Goal: Information Seeking & Learning: Learn about a topic

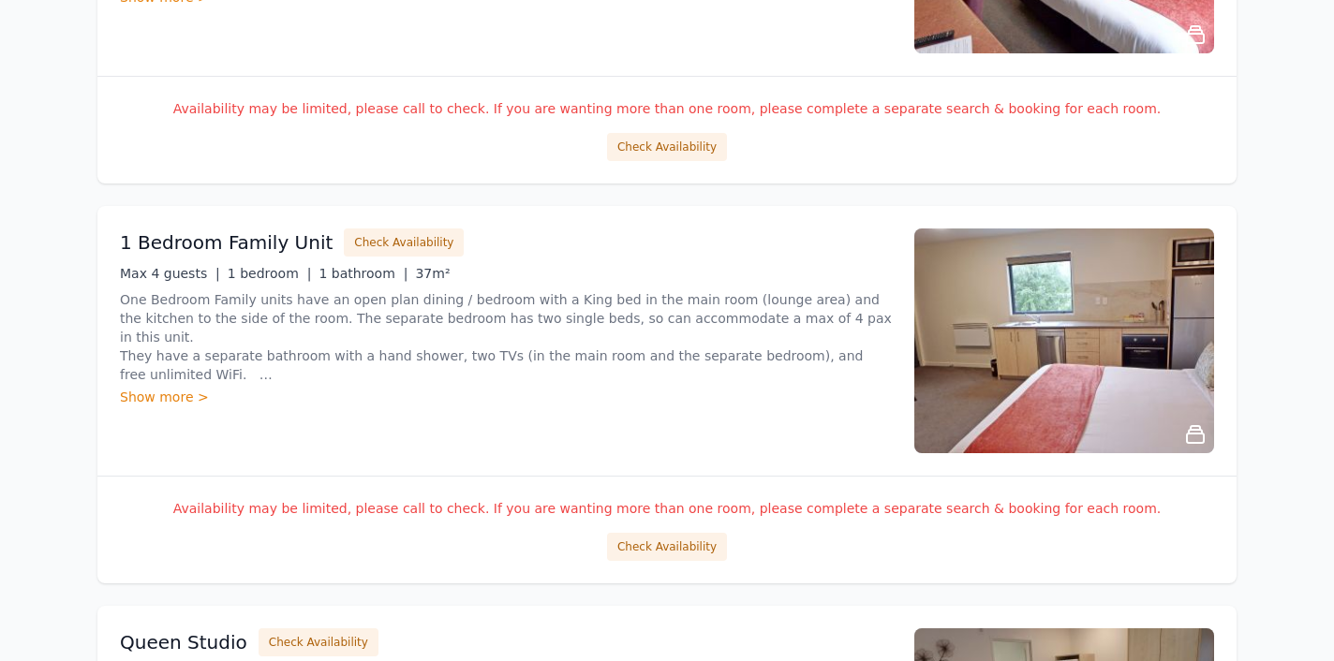
scroll to position [2568, 0]
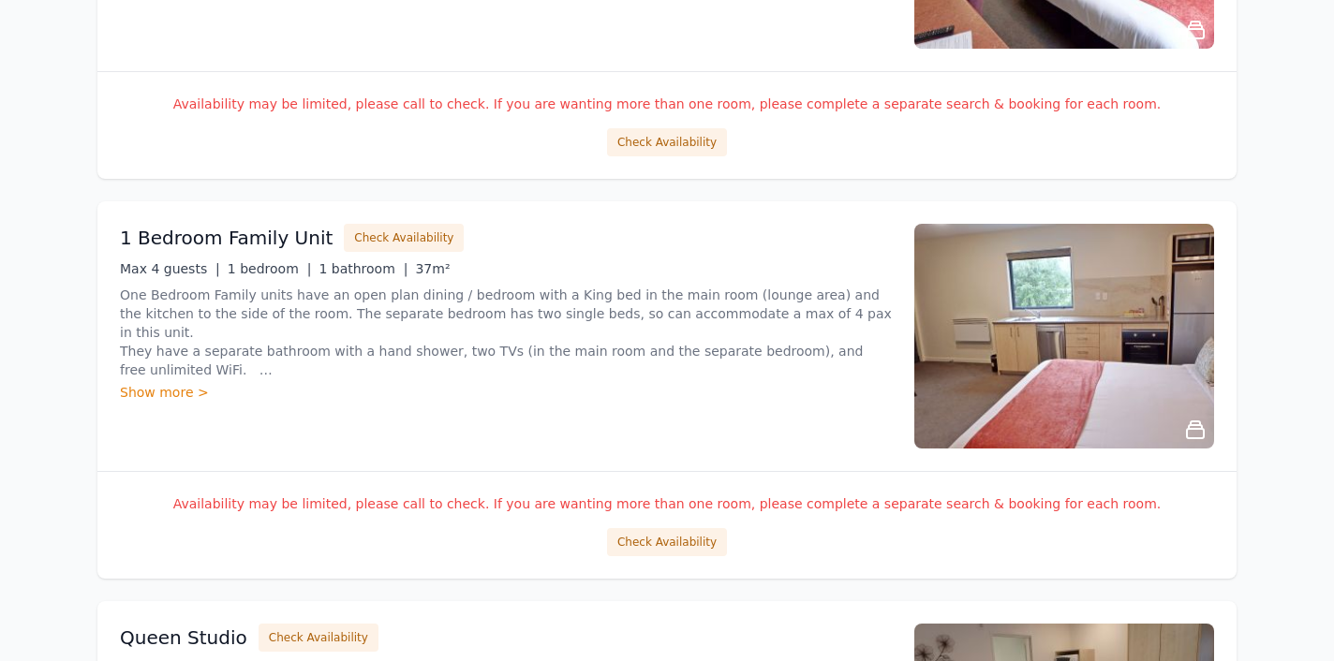
click at [964, 390] on img at bounding box center [1064, 336] width 300 height 225
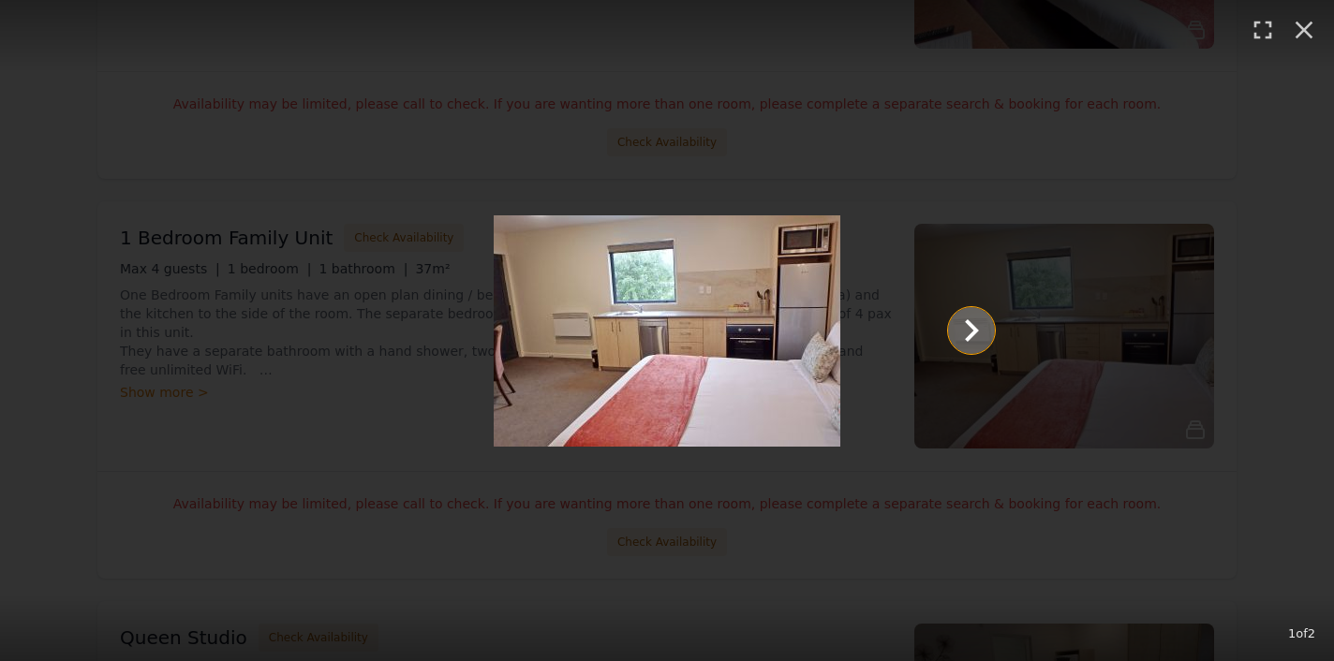
click at [971, 340] on icon "Show slide 2 of 2" at bounding box center [971, 330] width 45 height 45
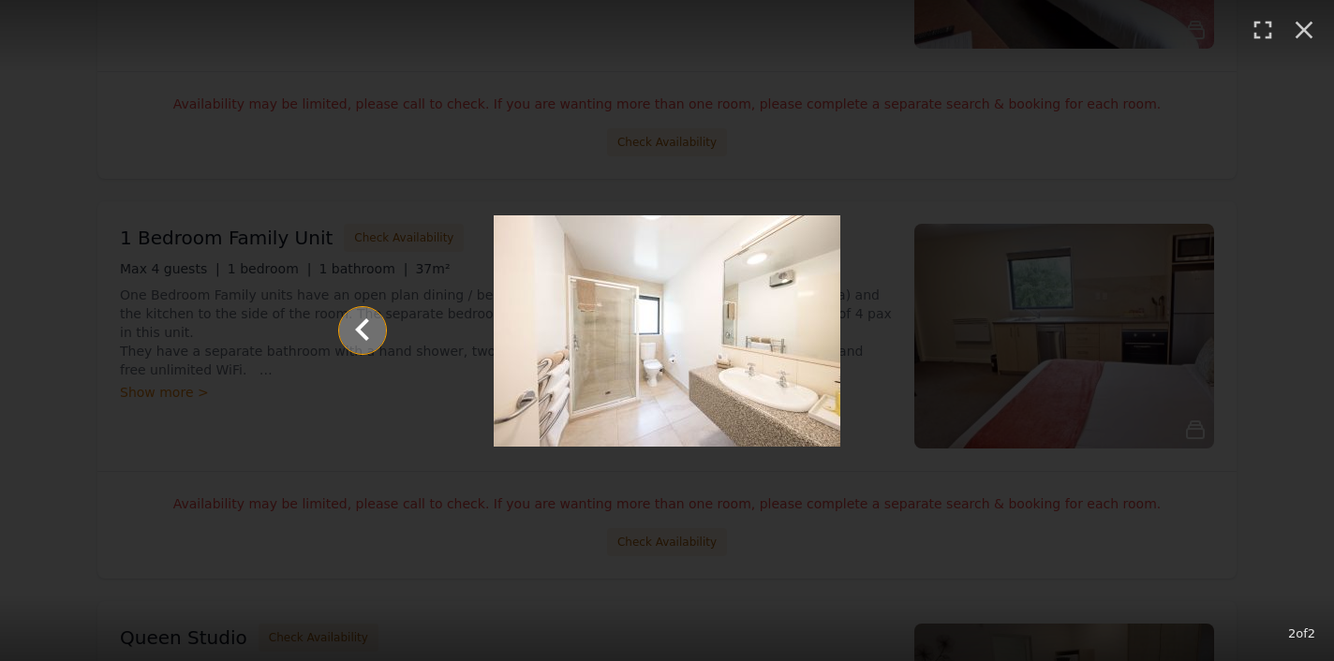
click at [358, 334] on icon "Show slide 1 of 2" at bounding box center [362, 330] width 45 height 45
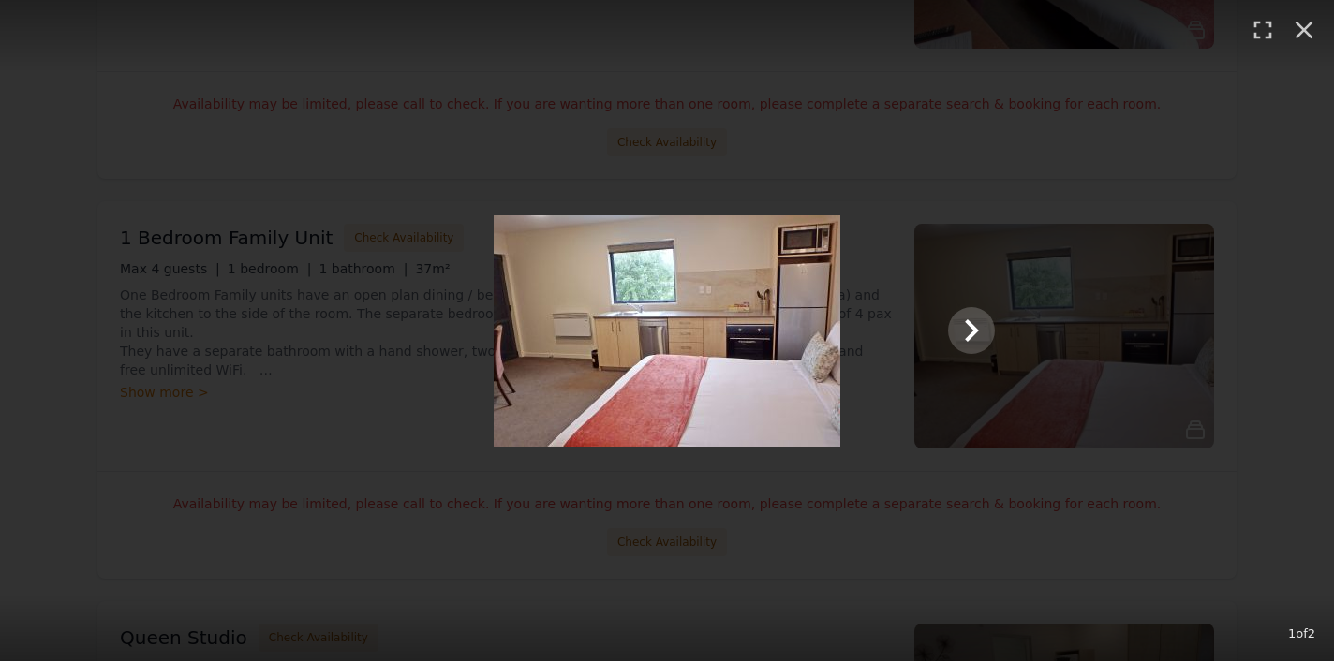
click at [377, 407] on div at bounding box center [666, 330] width 693 height 231
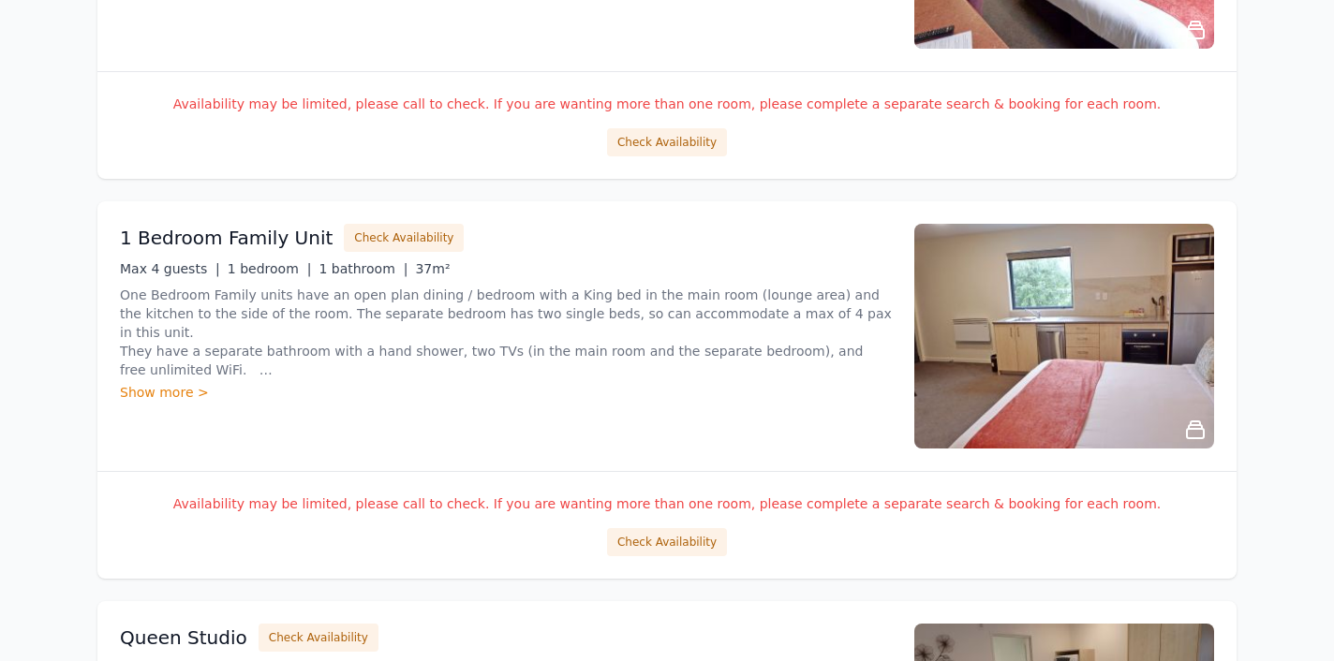
click at [185, 392] on div "Show more >" at bounding box center [506, 392] width 772 height 19
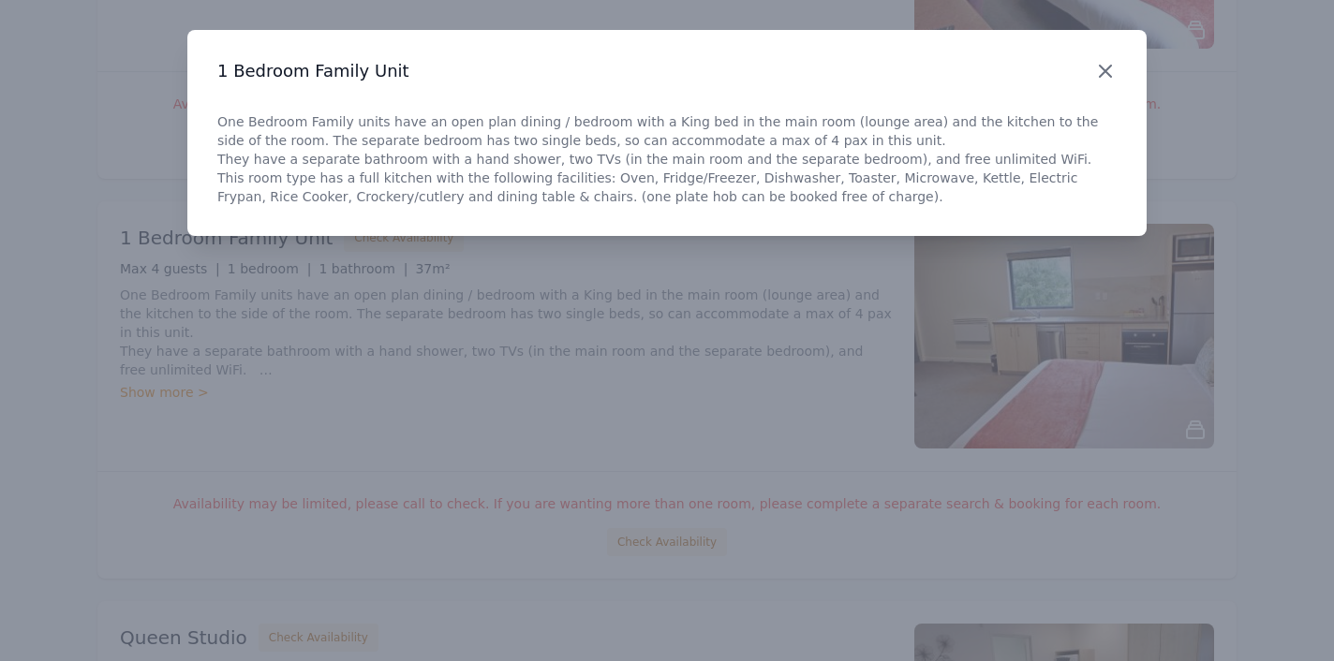
click at [1104, 69] on icon "button" at bounding box center [1105, 71] width 11 height 11
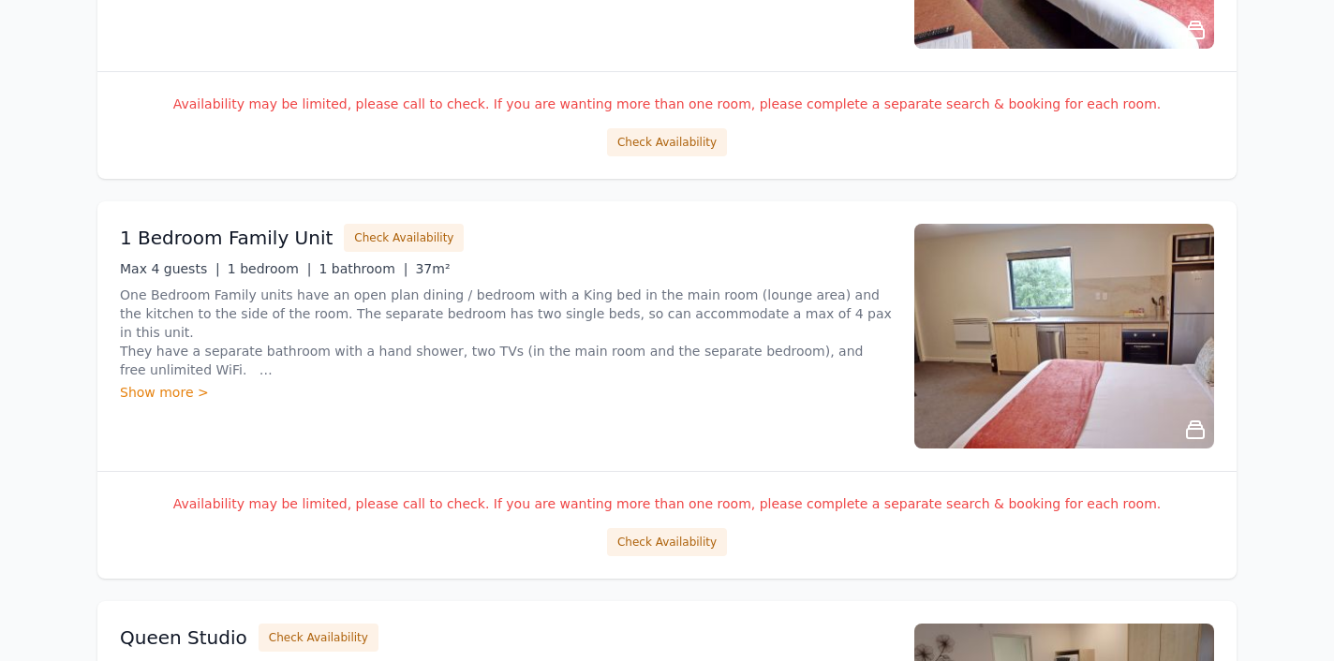
click at [1011, 350] on img at bounding box center [1064, 336] width 300 height 225
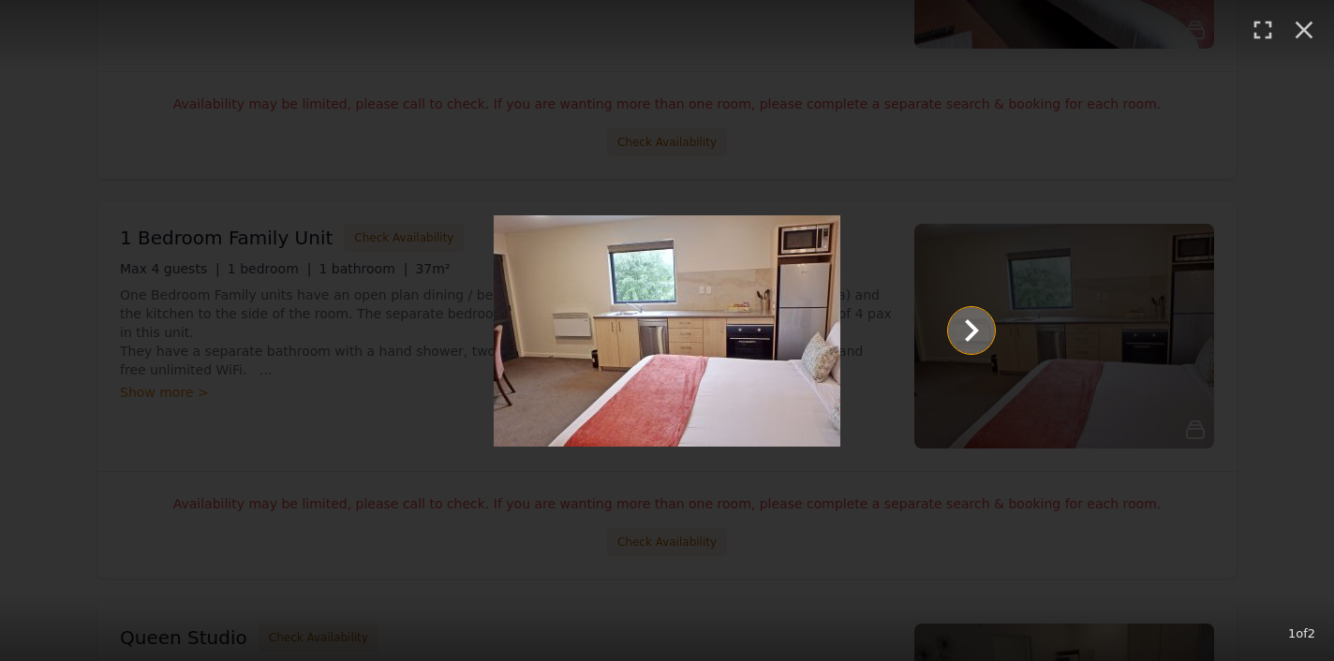
click at [973, 338] on icon "Show slide 2 of 2" at bounding box center [971, 330] width 45 height 45
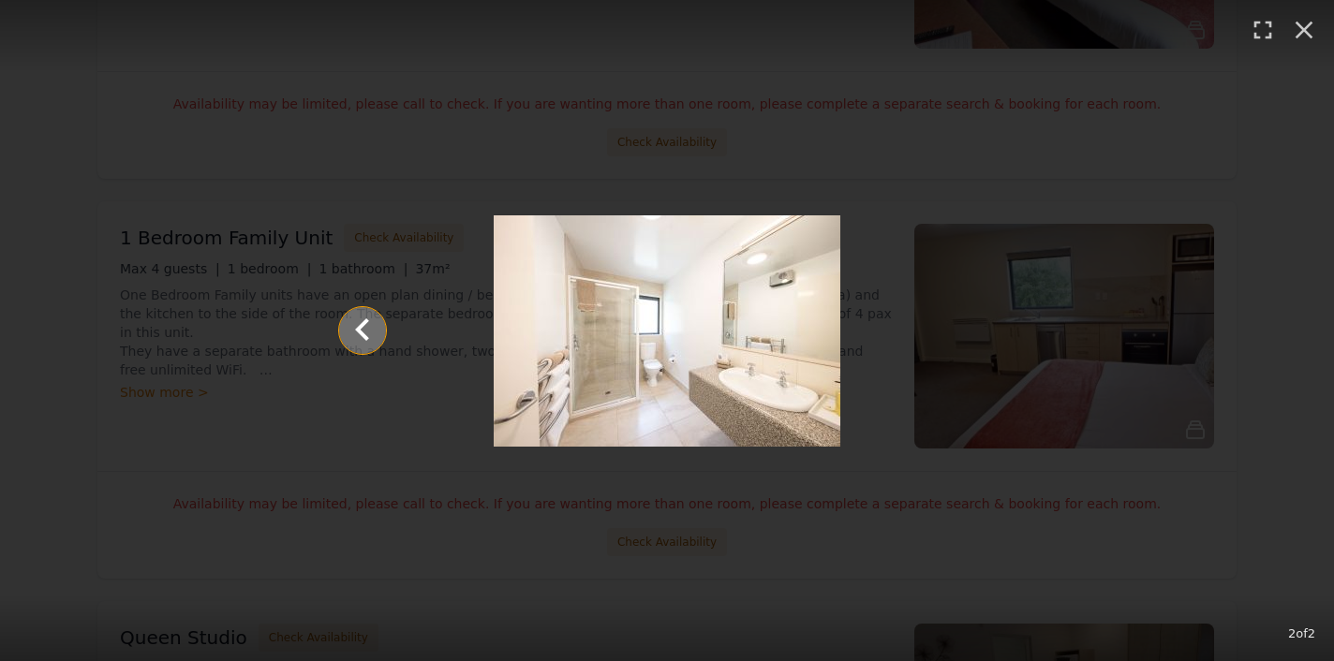
click at [362, 333] on icon "Show slide 1 of 2" at bounding box center [362, 329] width 14 height 22
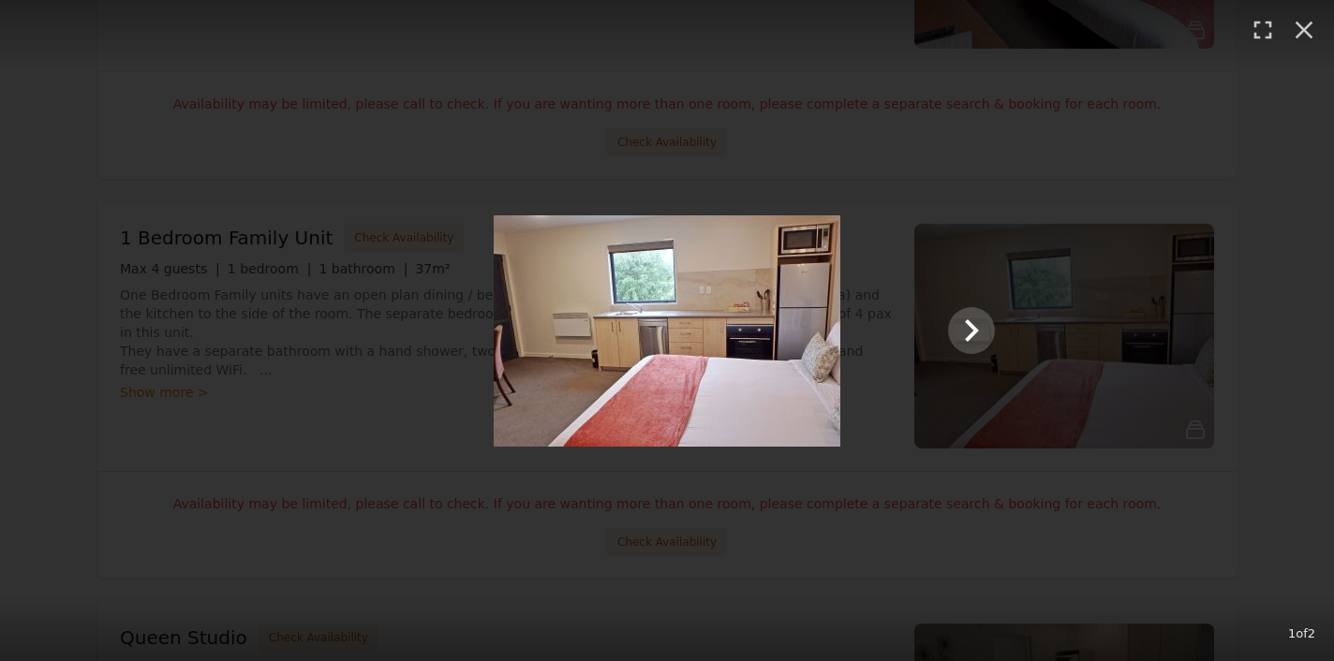
click at [879, 376] on div at bounding box center [666, 330] width 693 height 231
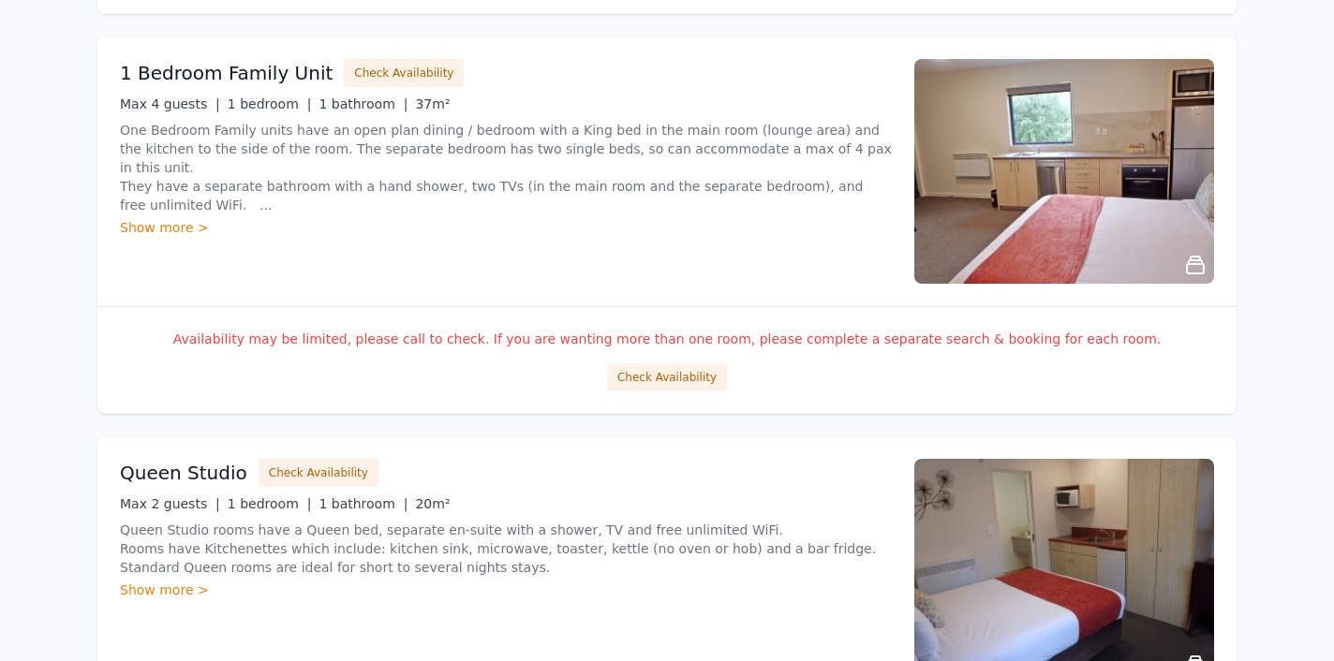
scroll to position [2729, 0]
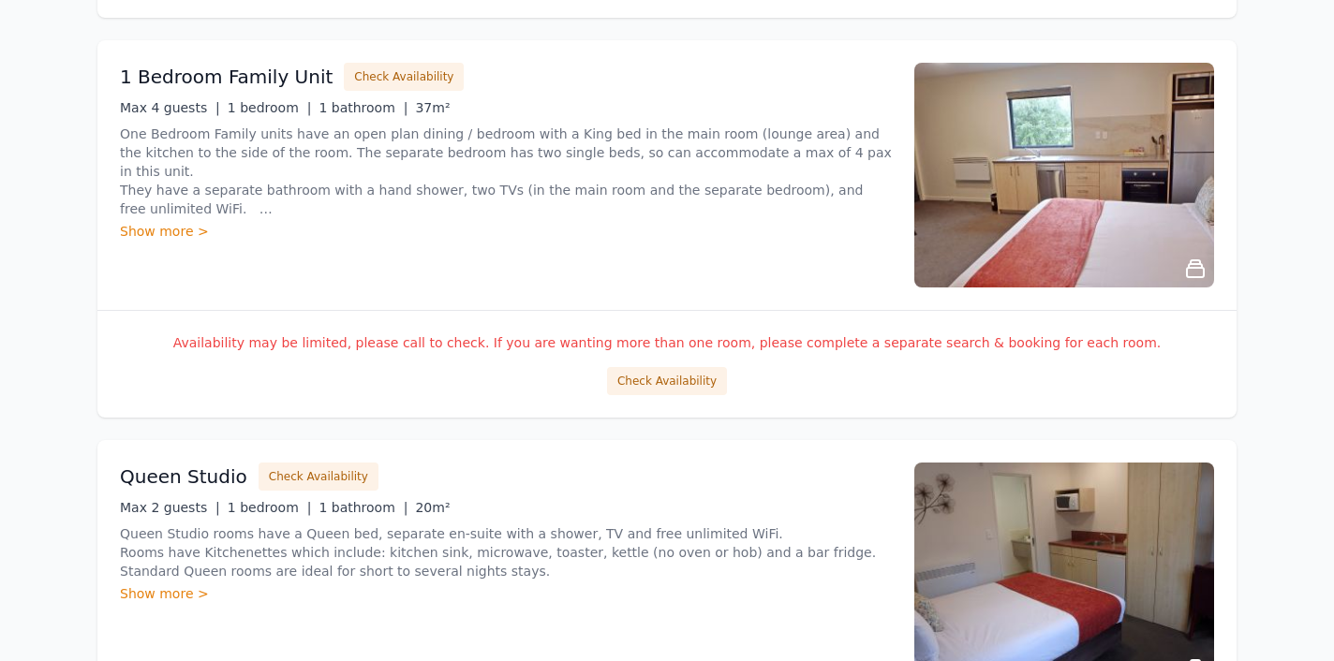
click at [1054, 214] on img at bounding box center [1064, 175] width 300 height 225
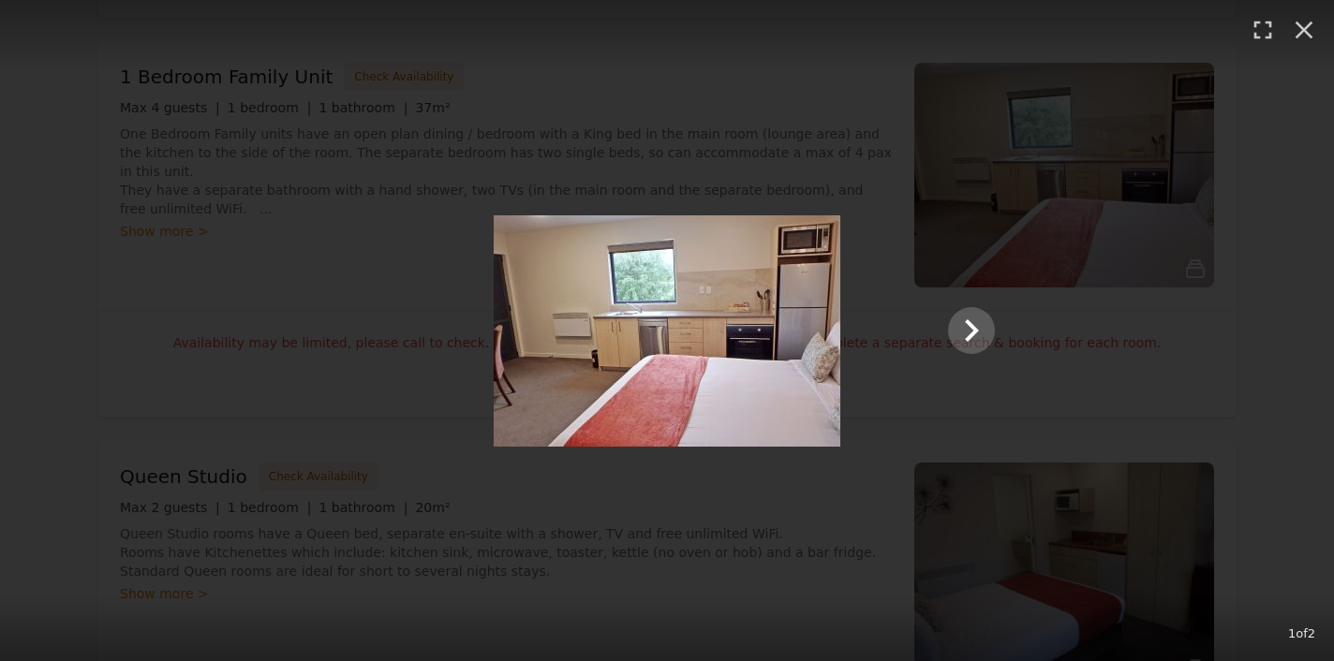
click at [802, 337] on img at bounding box center [667, 330] width 347 height 231
click at [1252, 30] on icon "button" at bounding box center [1263, 30] width 30 height 30
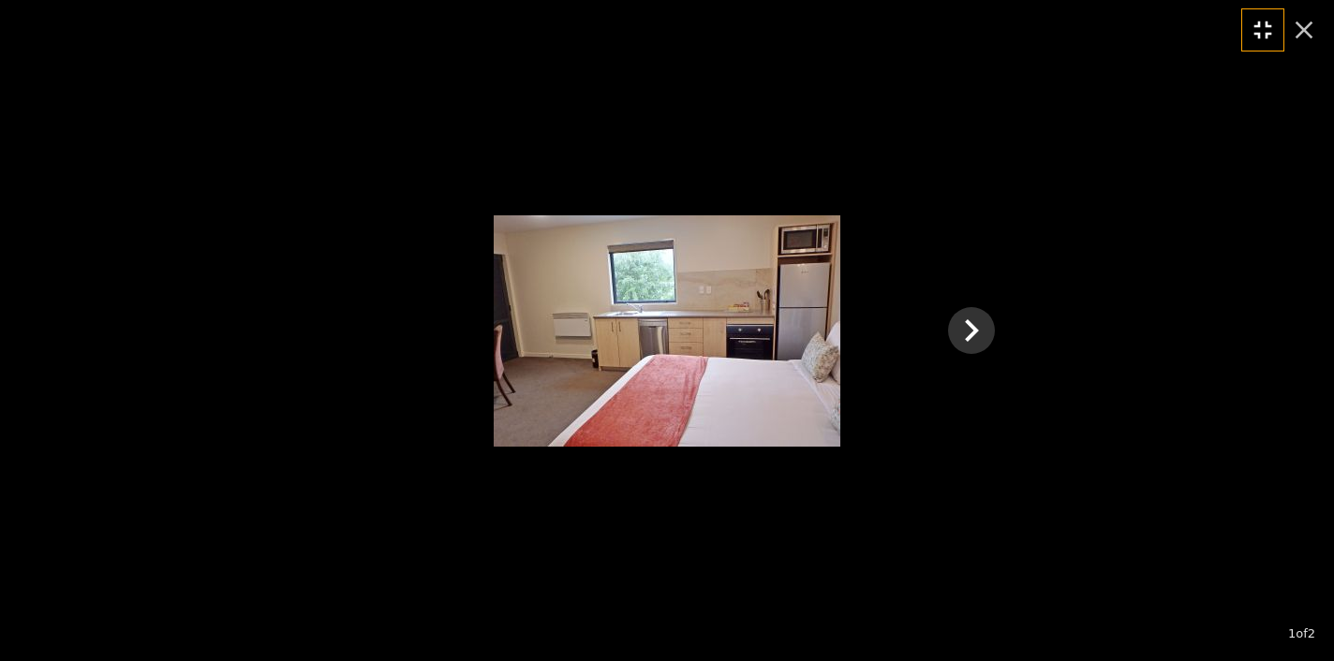
click at [1252, 28] on icon "button" at bounding box center [1263, 30] width 30 height 30
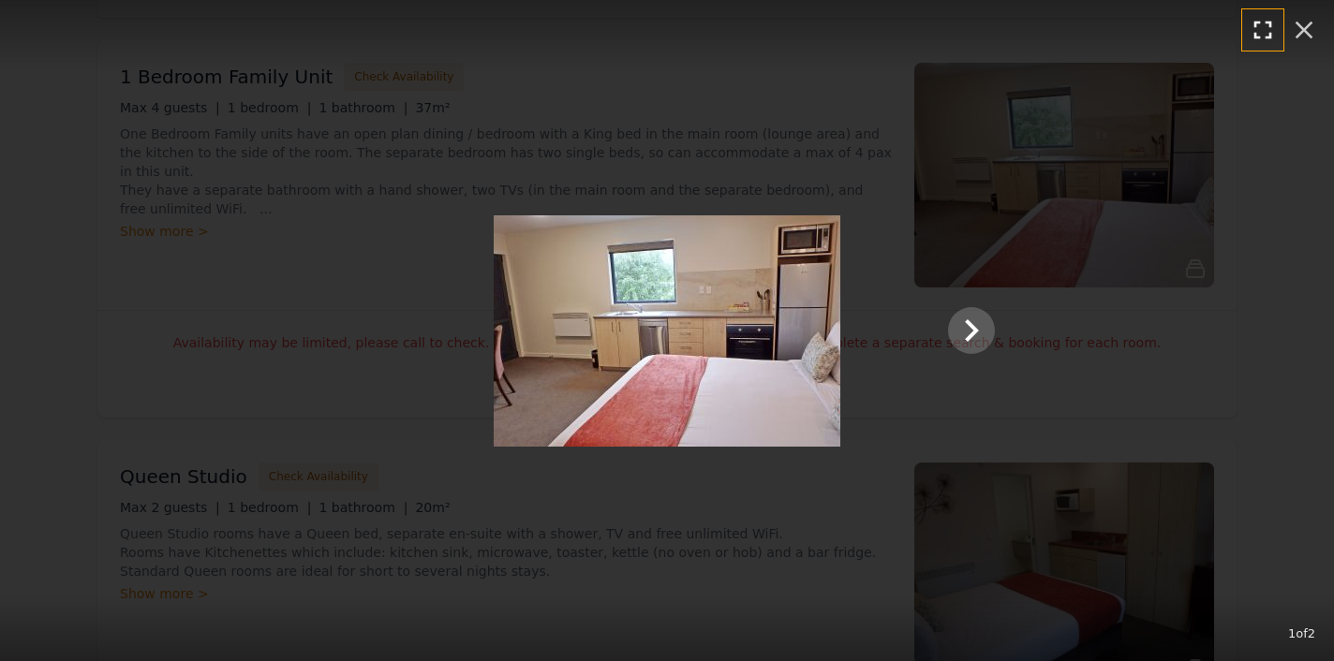
click at [1252, 28] on icon "button" at bounding box center [1263, 30] width 30 height 30
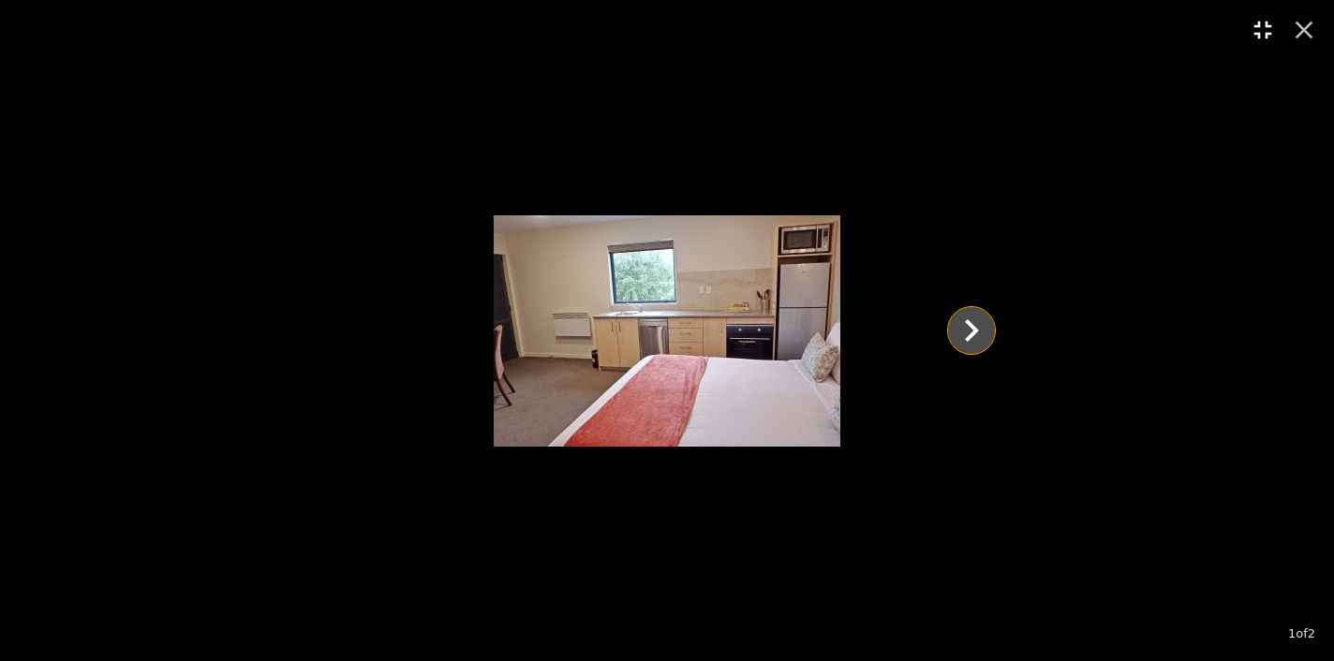
click at [979, 332] on icon "Show slide 2 of 2" at bounding box center [971, 330] width 45 height 45
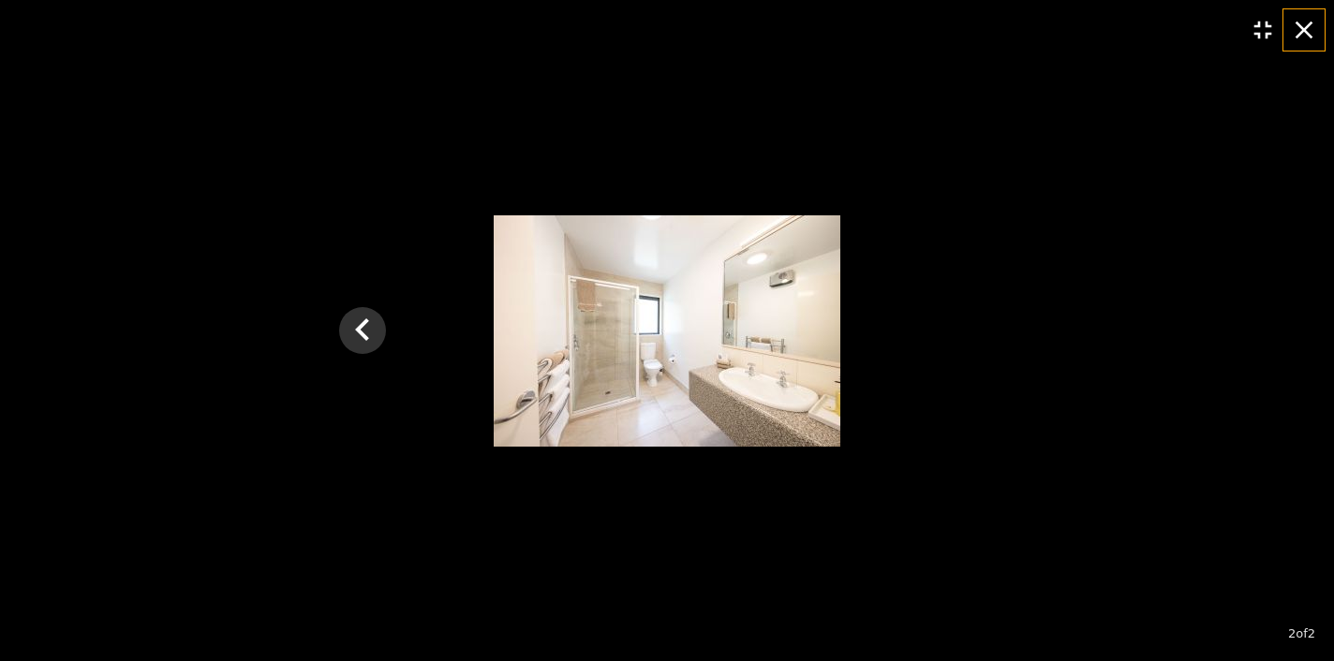
click at [1299, 24] on icon "button" at bounding box center [1305, 31] width 18 height 18
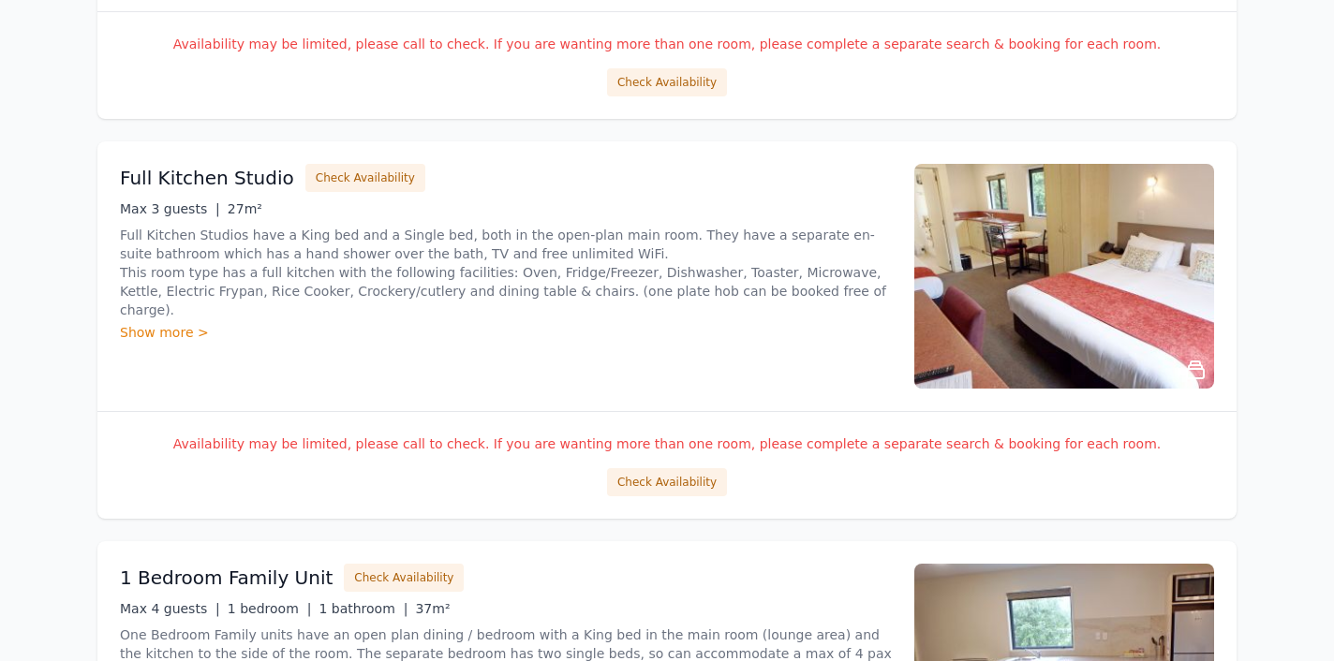
scroll to position [2225, 0]
